Goal: Find specific page/section: Find specific page/section

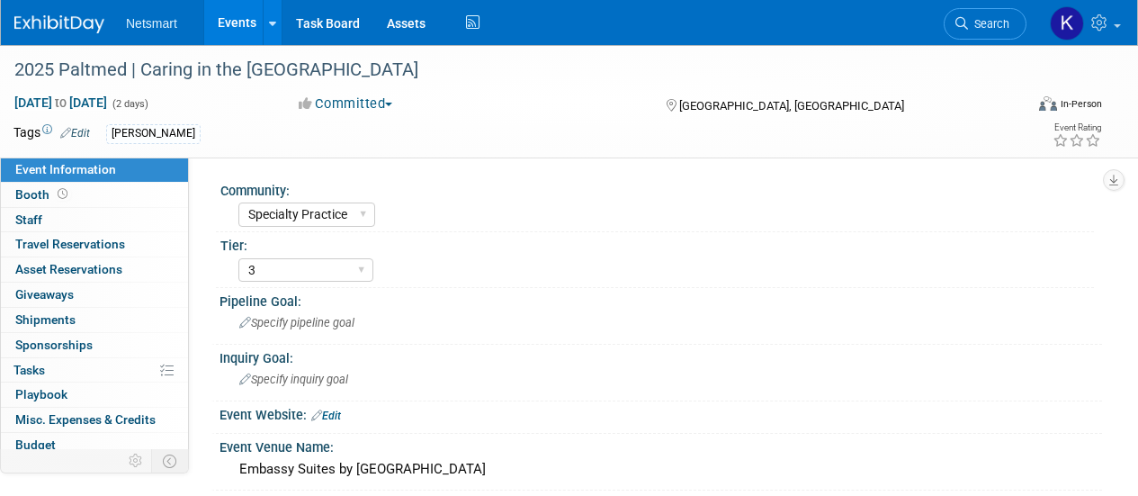
select select "Specialty Practice"
select select "3"
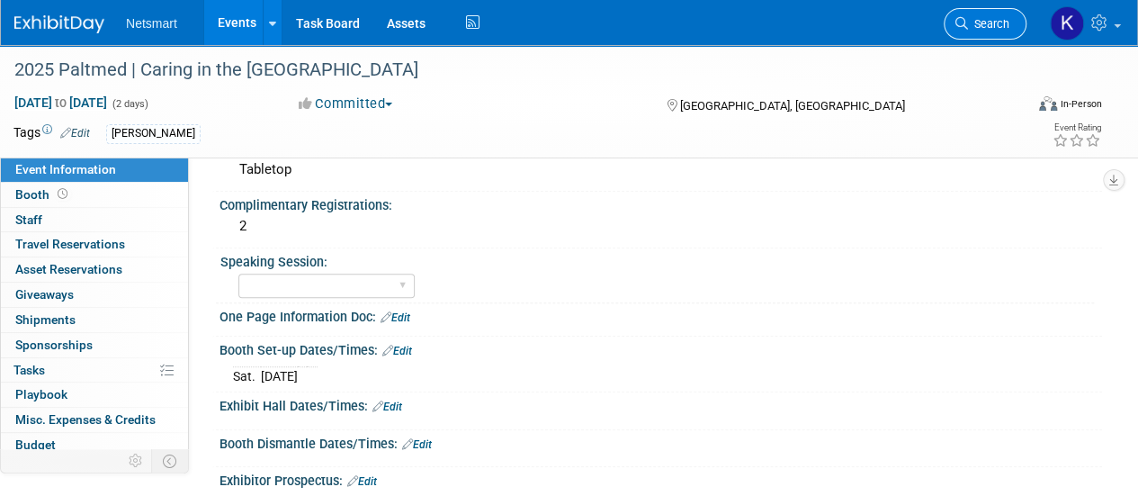
click at [961, 23] on icon at bounding box center [962, 23] width 13 height 13
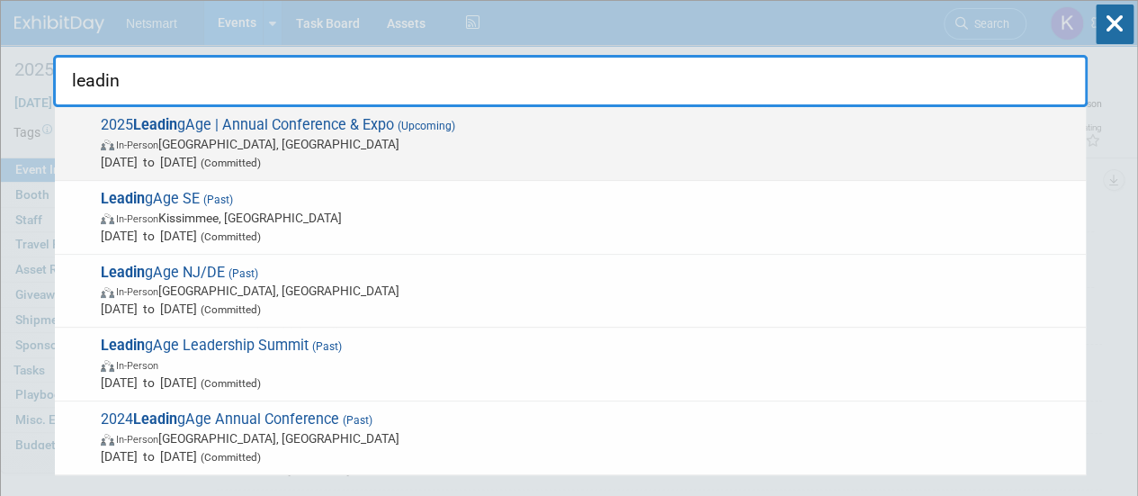
type input "leadin"
click at [254, 127] on span "2025 Leadin gAge | Annual Conference & Expo (Upcoming) In-Person Boston, MA Nov…" at bounding box center [586, 143] width 982 height 55
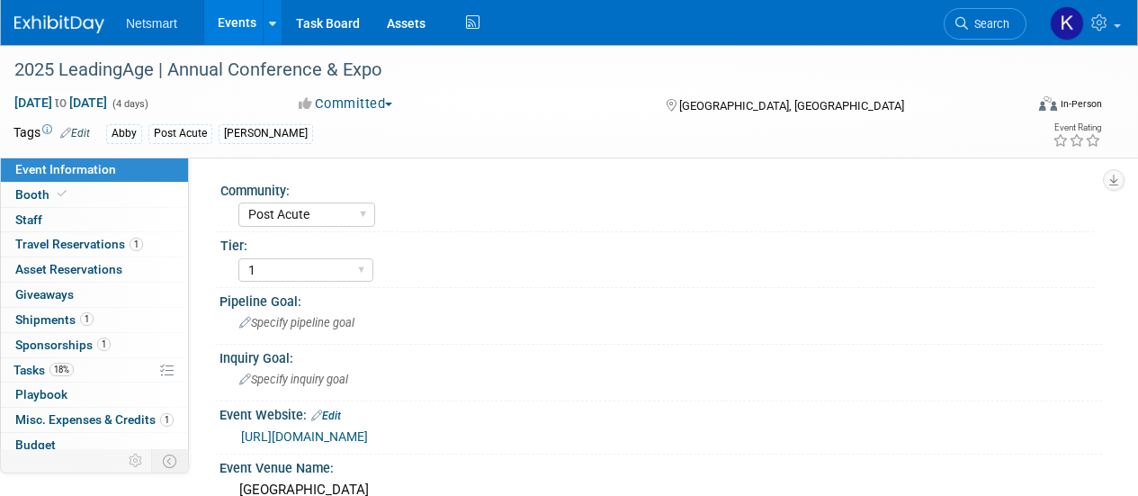
select select "Post Acute"
select select "1"
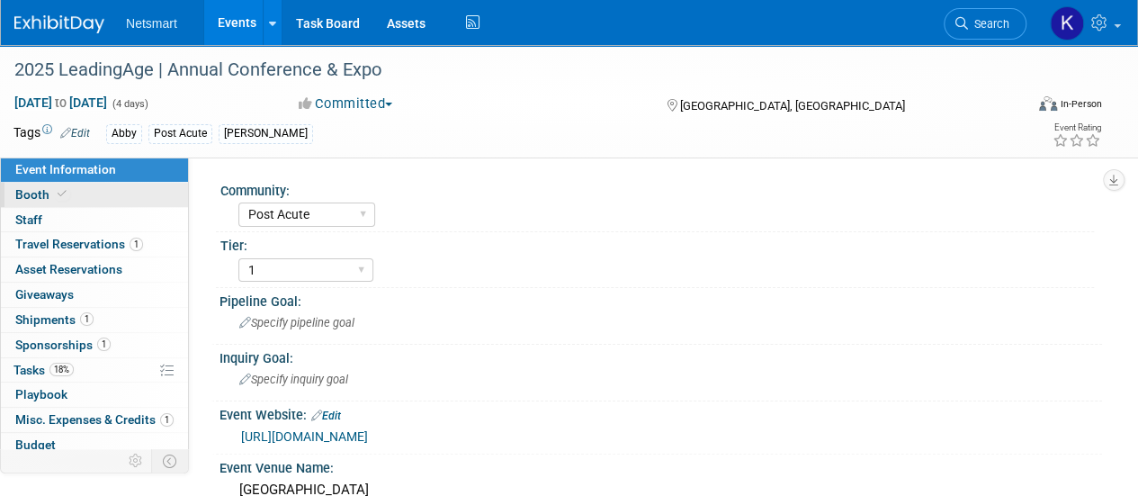
click at [99, 187] on link "Booth" at bounding box center [94, 195] width 187 height 24
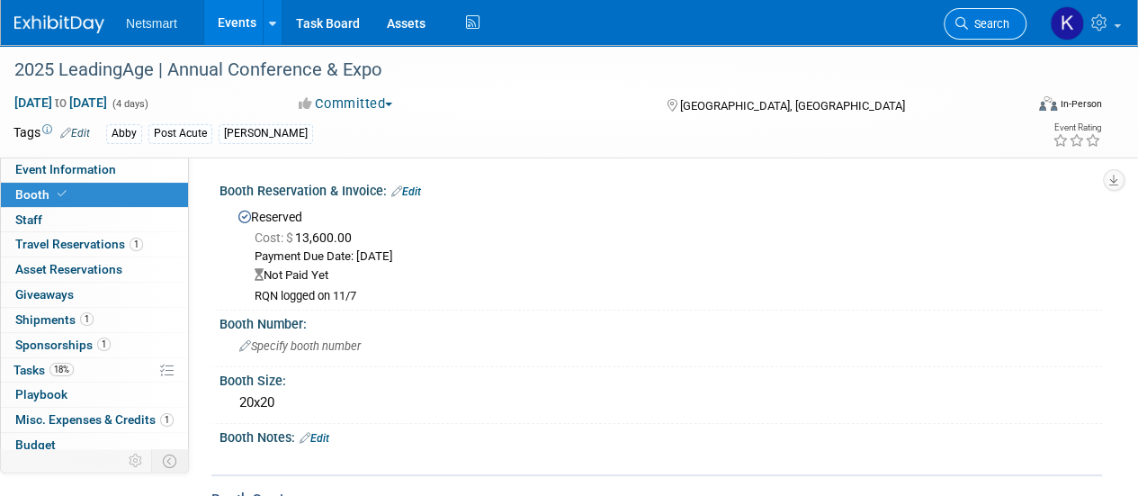
click at [974, 17] on span "Search" at bounding box center [988, 23] width 41 height 13
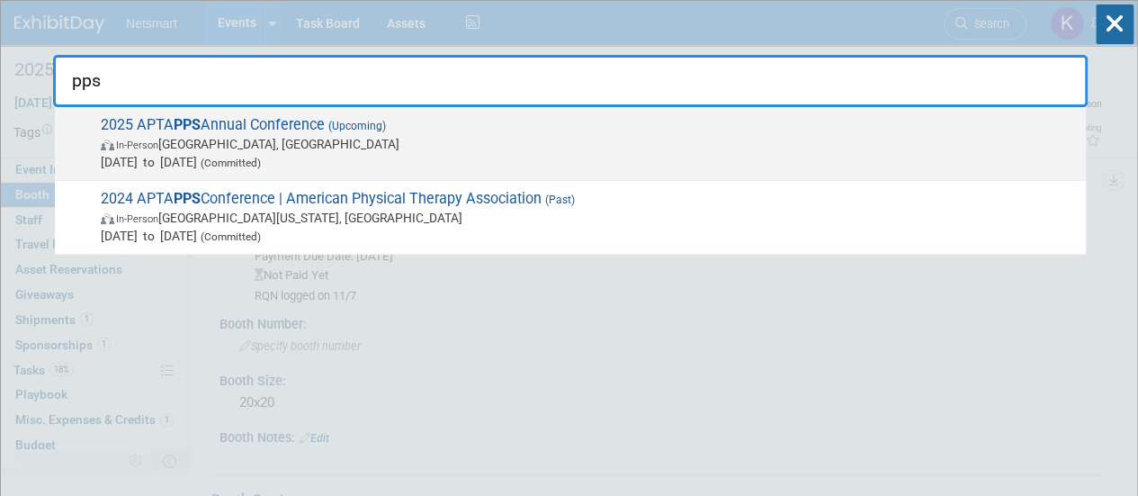
type input "pps"
click at [408, 128] on span "2025 APTA PPS Annual Conference (Upcoming) In-Person Orlando, FL Nov 12, 2025 t…" at bounding box center [586, 143] width 982 height 55
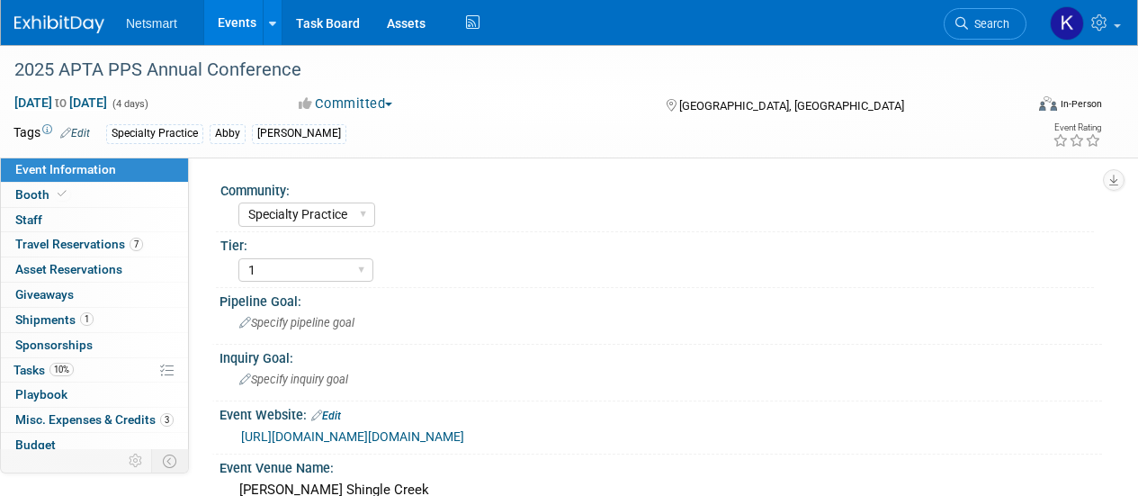
select select "Specialty Practice"
select select "1"
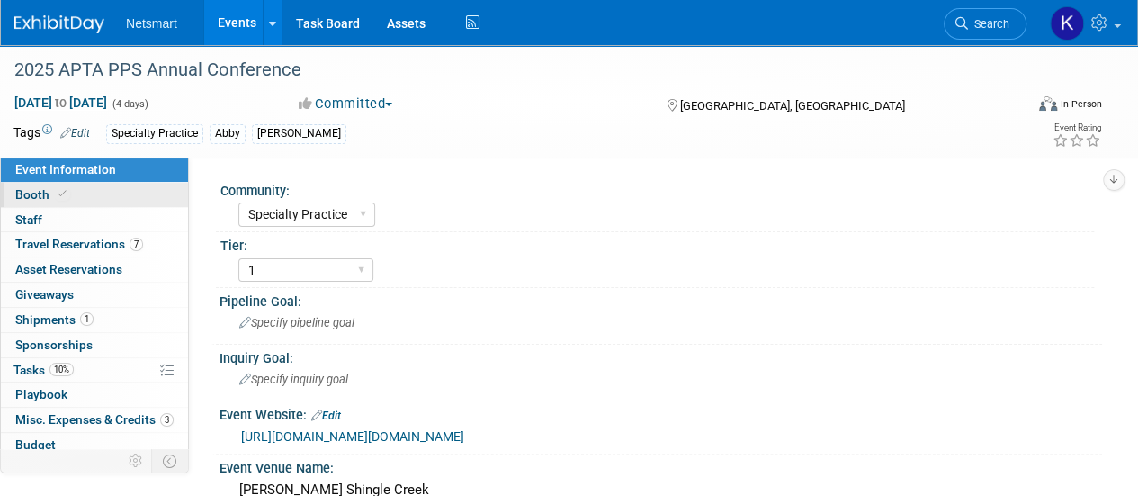
click at [10, 193] on link "Booth" at bounding box center [94, 195] width 187 height 24
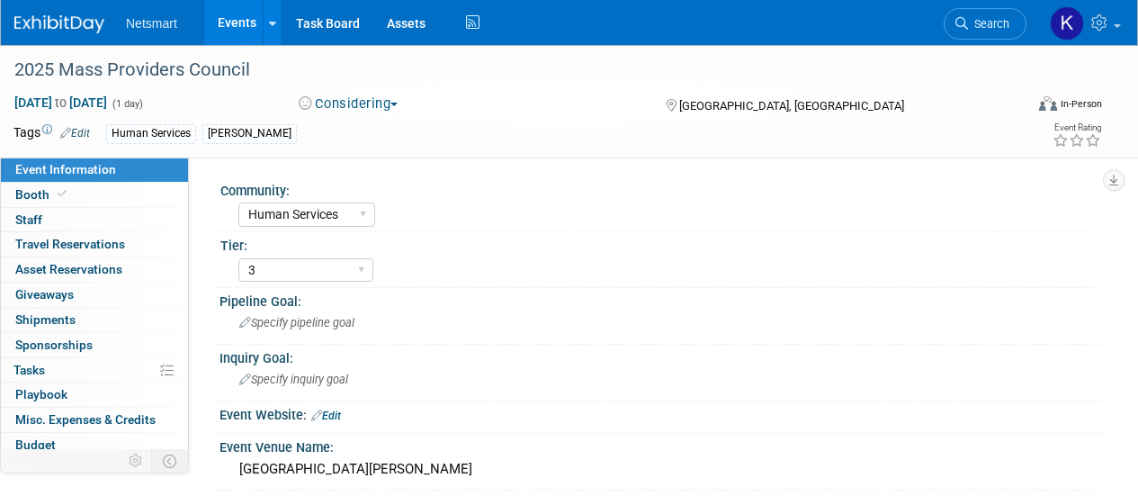
select select "Human Services"
select select "3"
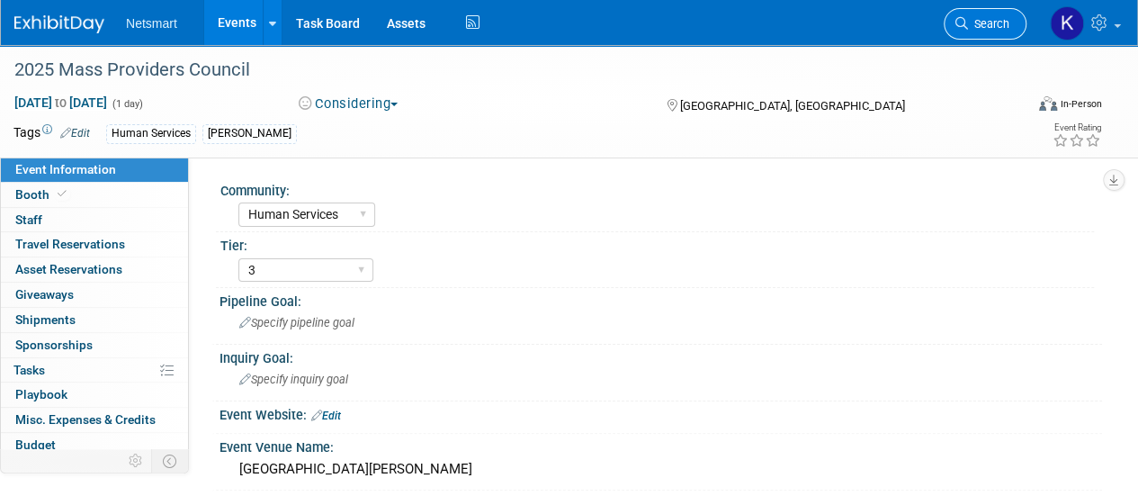
click at [992, 15] on link "Search" at bounding box center [985, 23] width 83 height 31
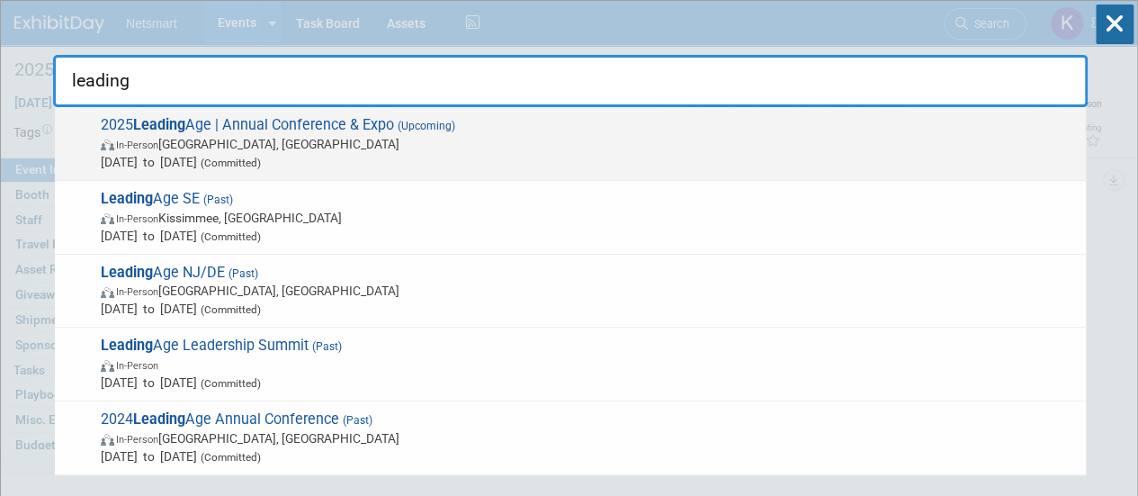
type input "leading"
click at [347, 148] on span "In-Person Boston, MA" at bounding box center [589, 144] width 976 height 18
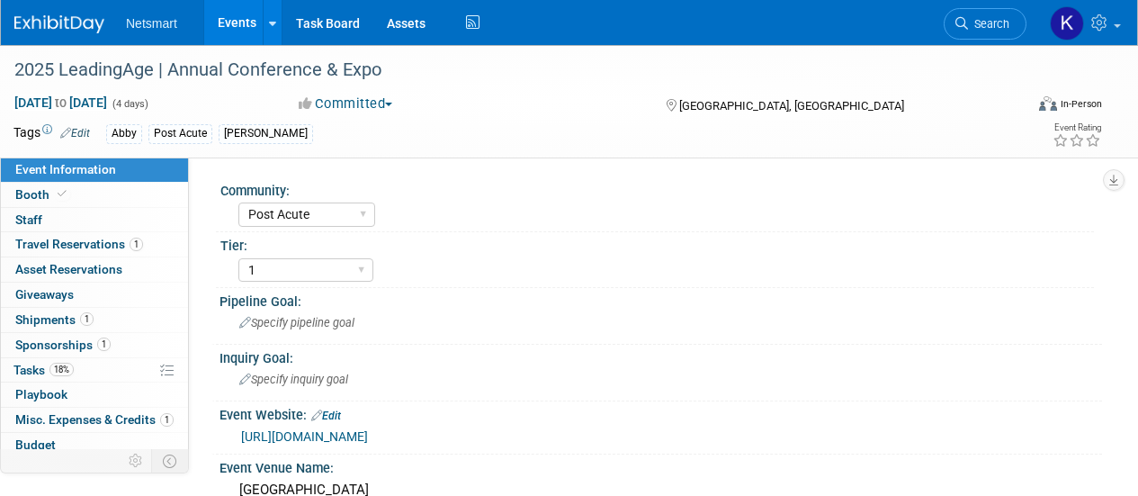
select select "Post Acute"
select select "1"
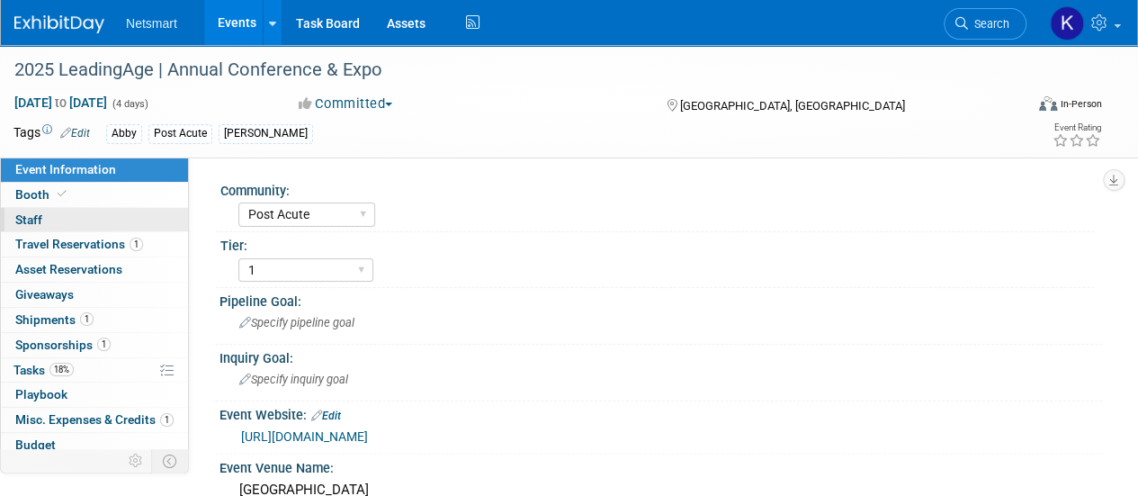
click at [90, 218] on link "0 Staff 0" at bounding box center [94, 220] width 187 height 24
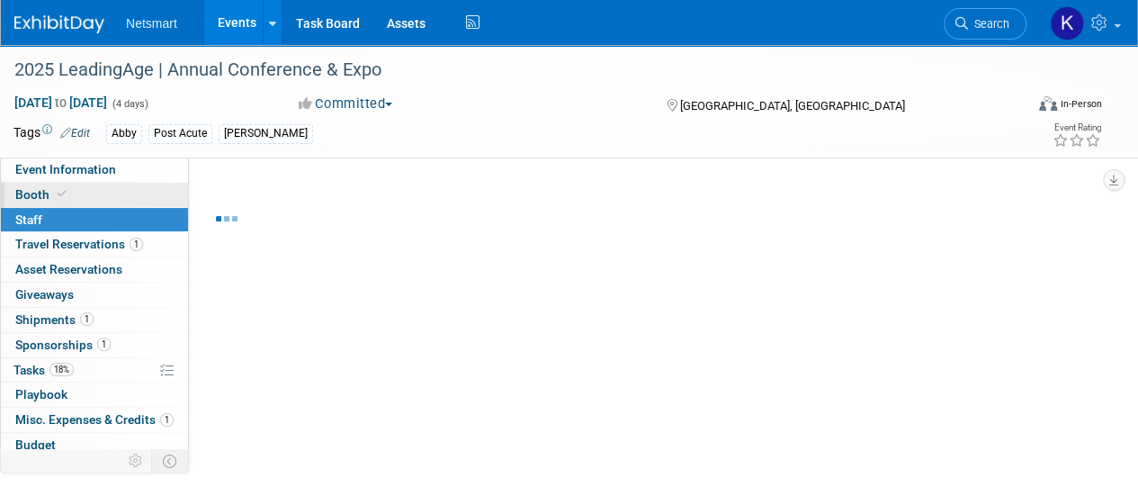
click at [92, 201] on link "Booth" at bounding box center [94, 195] width 187 height 24
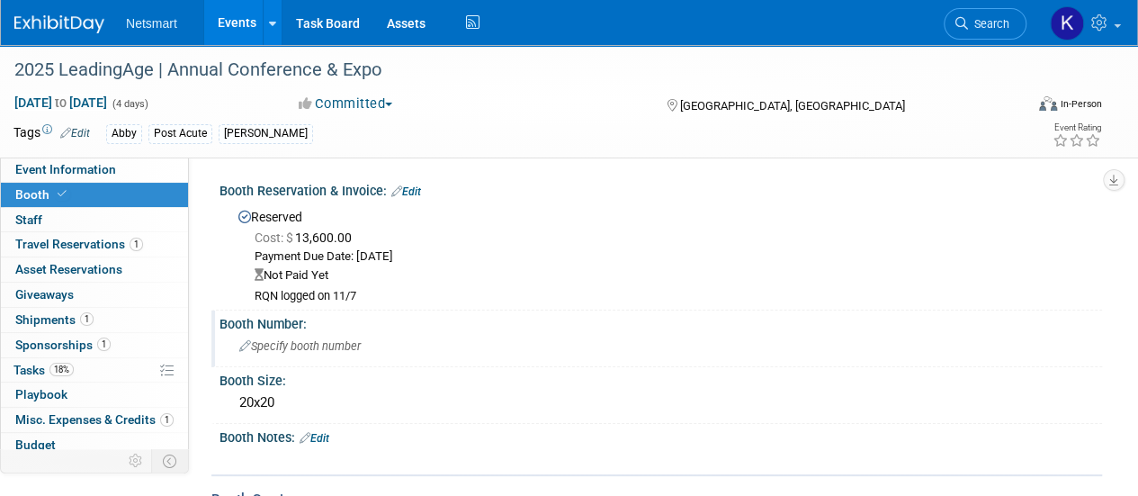
click at [307, 344] on span "Specify booth number" at bounding box center [299, 345] width 121 height 13
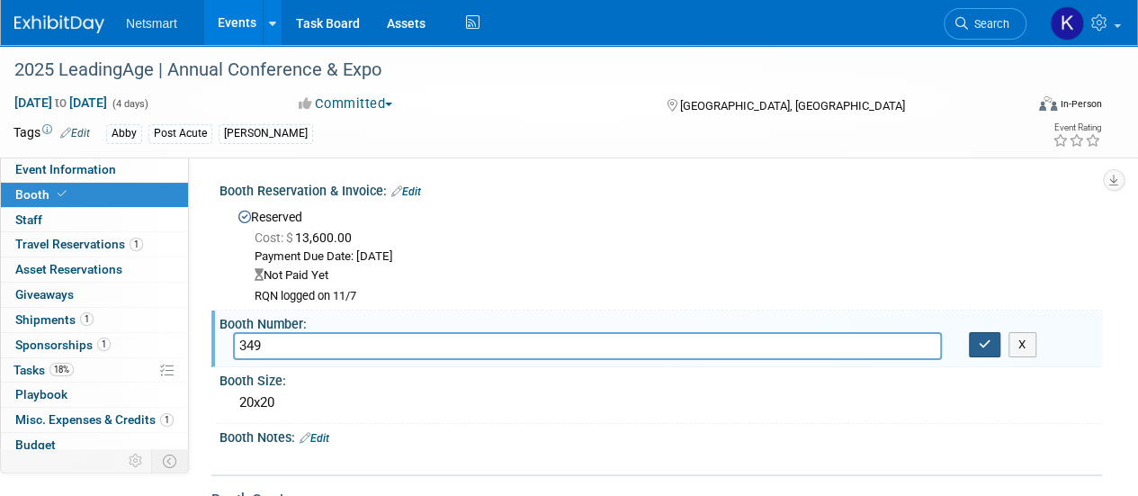
type input "349"
click at [984, 350] on button "button" at bounding box center [985, 344] width 32 height 25
